Goal: Task Accomplishment & Management: Manage account settings

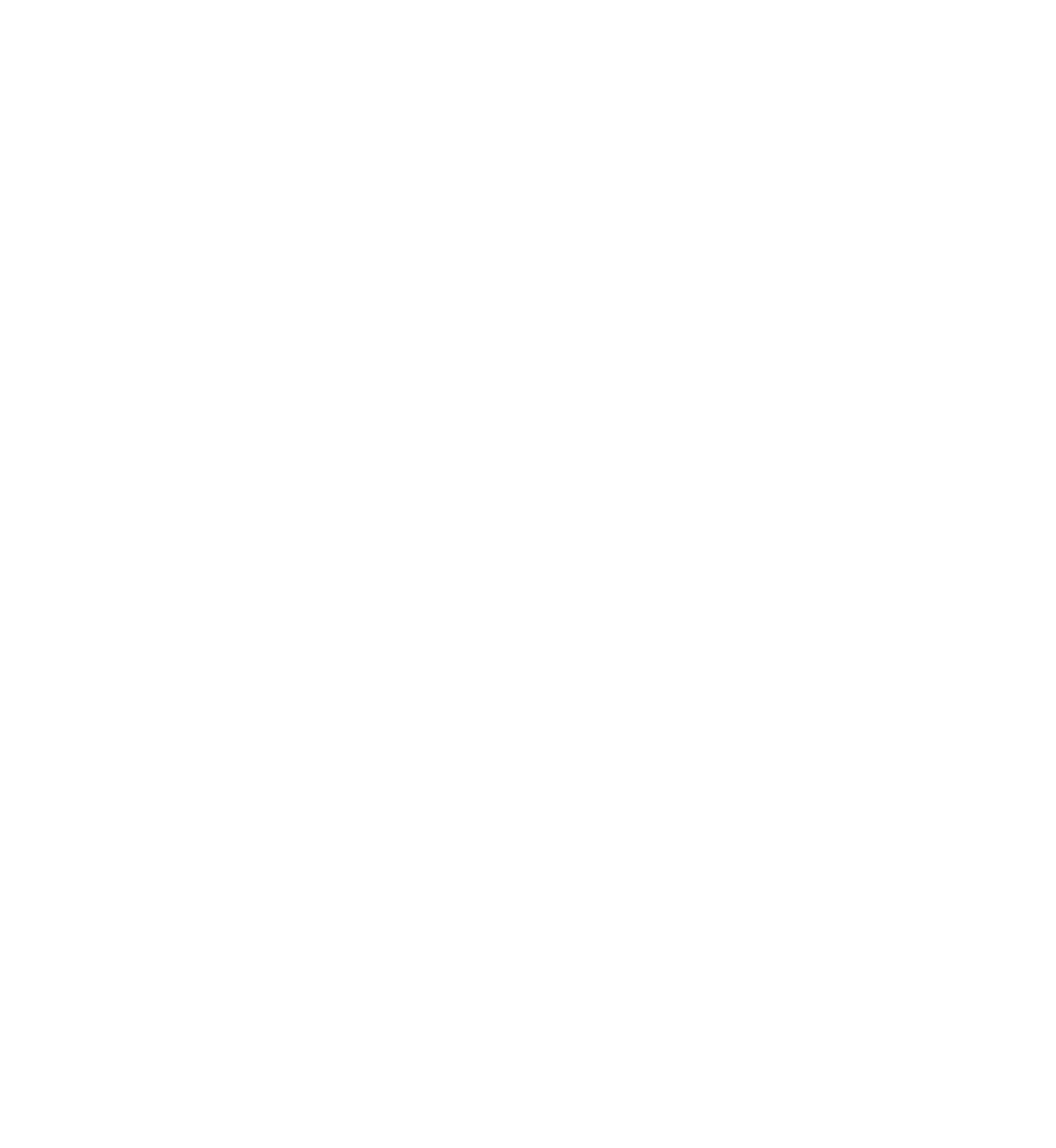
click at [378, 313] on body at bounding box center [528, 574] width 1056 height 1148
